Goal: Task Accomplishment & Management: Use online tool/utility

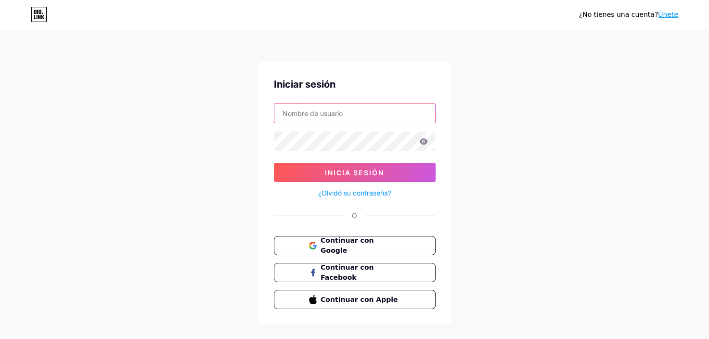
type input "[EMAIL_ADDRESS][DOMAIN_NAME]"
click at [426, 139] on icon at bounding box center [423, 141] width 8 height 6
click at [422, 143] on icon at bounding box center [423, 141] width 8 height 6
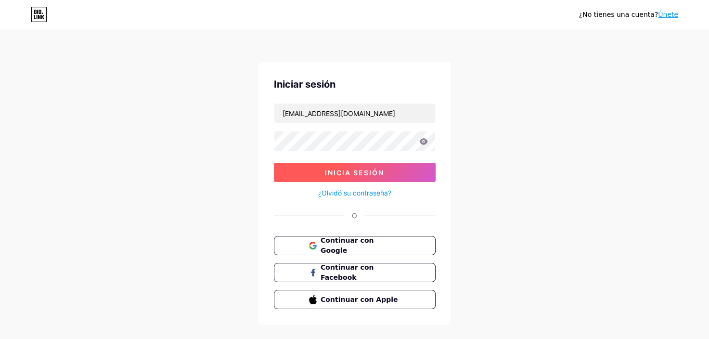
click at [395, 169] on button "Inicia sesión" at bounding box center [355, 172] width 162 height 19
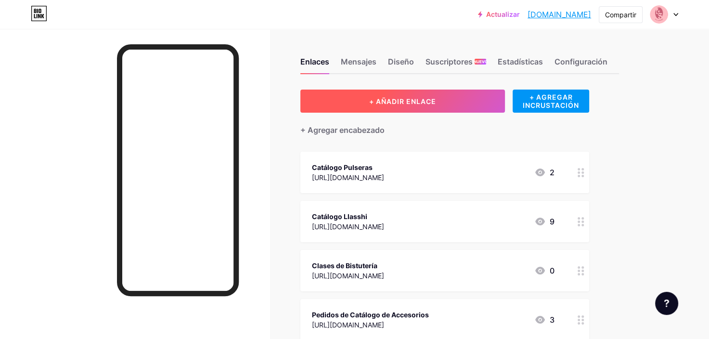
click at [441, 100] on button "+ AÑADIR ENLACE" at bounding box center [403, 101] width 205 height 23
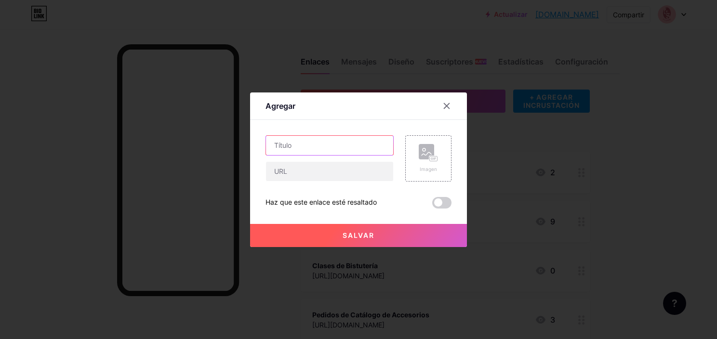
click at [336, 149] on input "text" at bounding box center [329, 145] width 127 height 19
type input "M"
click at [444, 110] on div at bounding box center [446, 105] width 17 height 17
